Goal: Complete application form

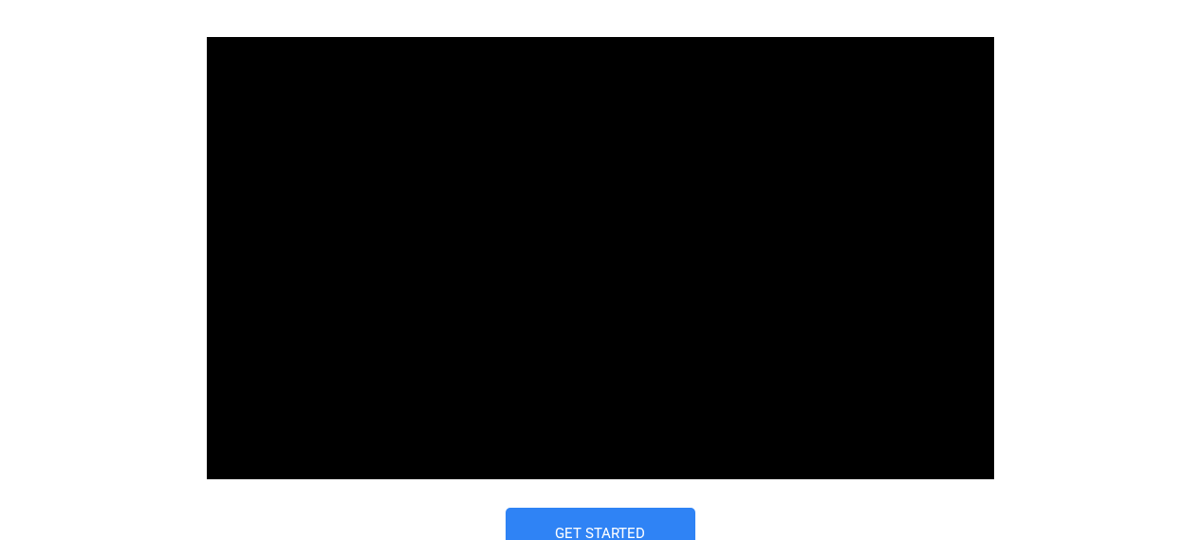
scroll to position [1102, 0]
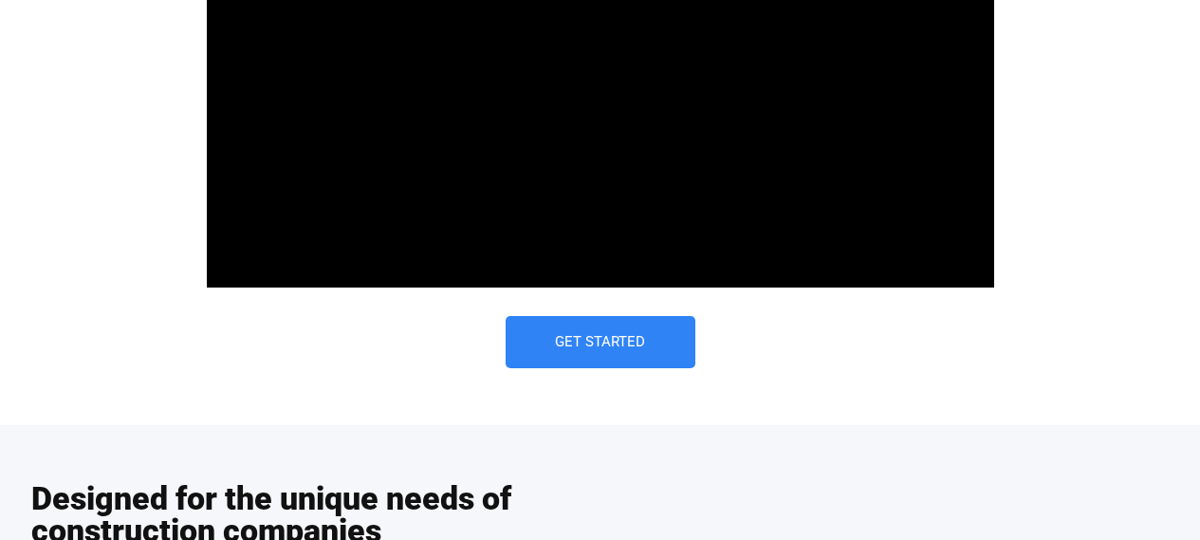
type input "[PERSON_NAME]"
type input "[PERSON_NAME] Construction"
type input "[EMAIL_ADDRESS][PERSON_NAME][DOMAIN_NAME]"
type input "(142) 555-6789"
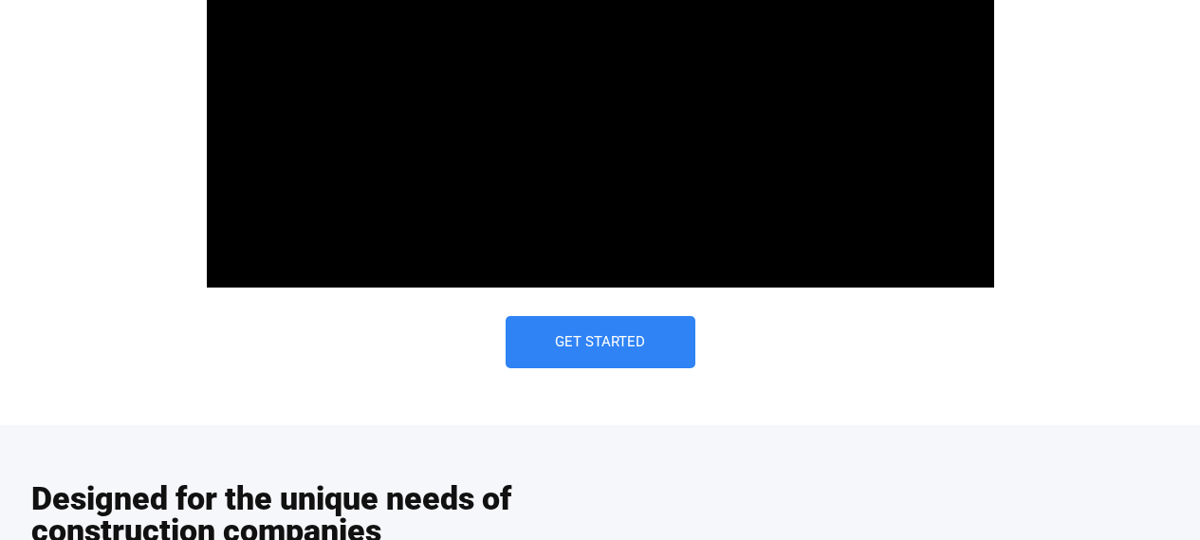
select select "Commercial and Residential"
type textarea "I'm interested in learning more about how [DOMAIN_NAME] can help me streamline …"
type input "(142)555-6789"
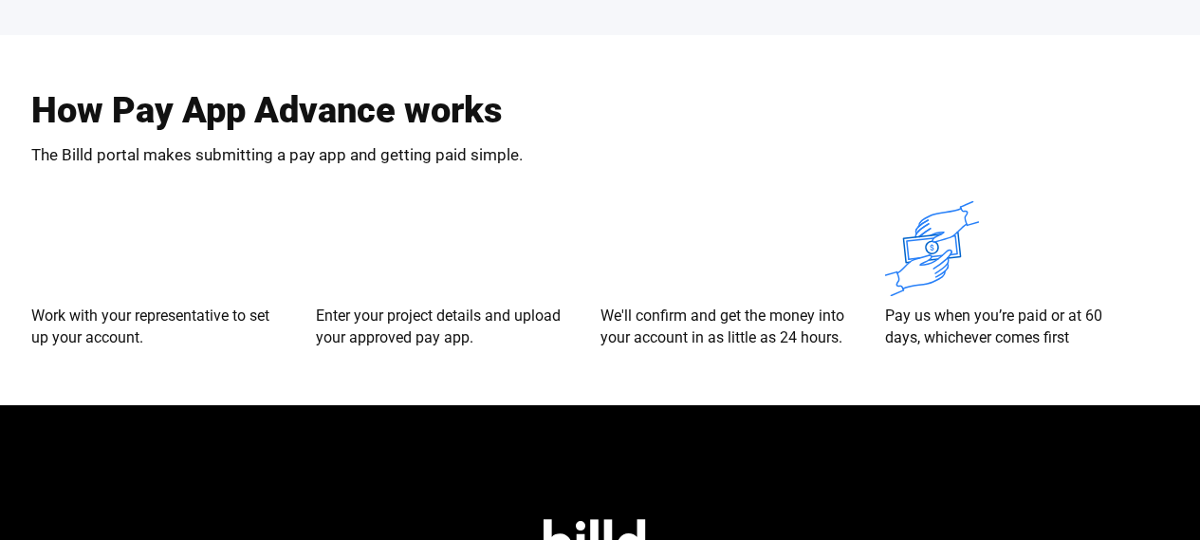
scroll to position [3970, 0]
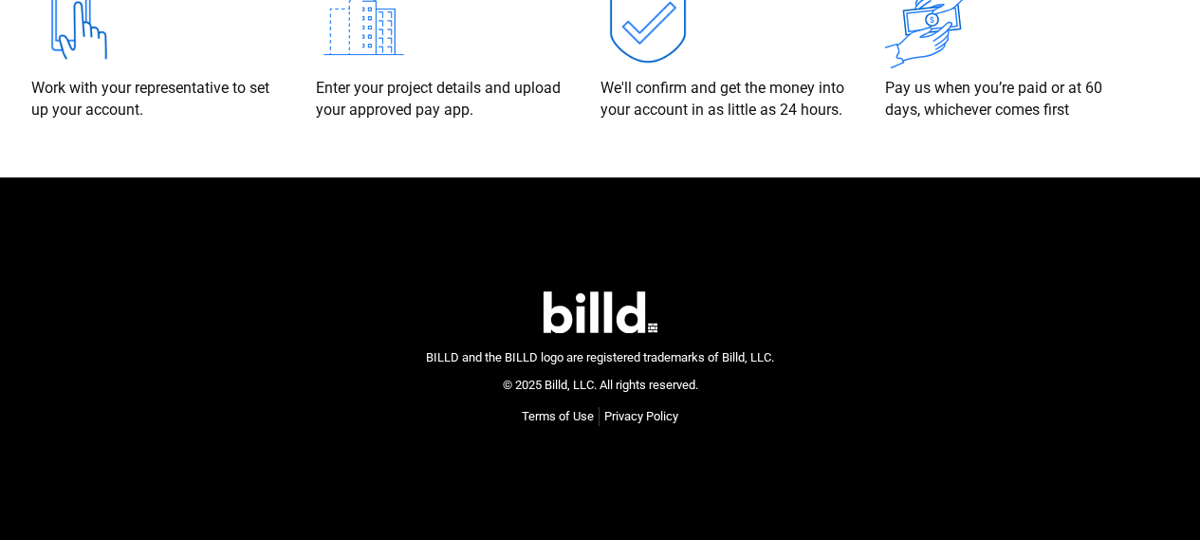
click at [662, 416] on link "Privacy Policy" at bounding box center [641, 416] width 74 height 19
